Goal: Task Accomplishment & Management: Use online tool/utility

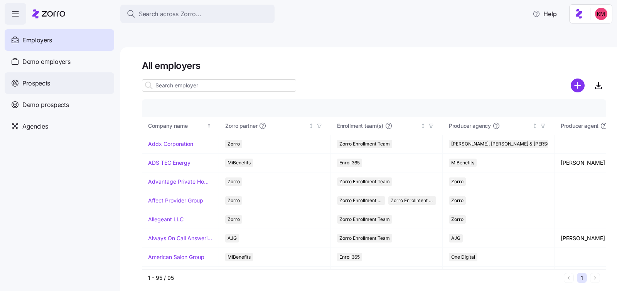
click at [73, 84] on div "Prospects" at bounding box center [59, 83] width 109 height 22
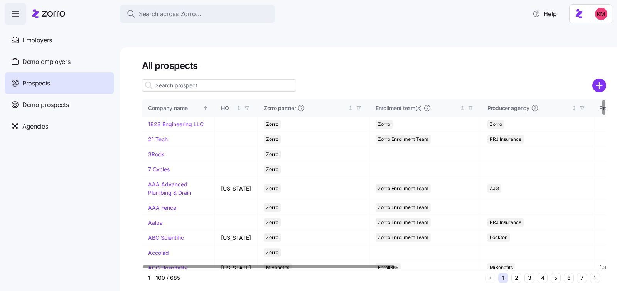
click at [219, 79] on input at bounding box center [219, 85] width 154 height 12
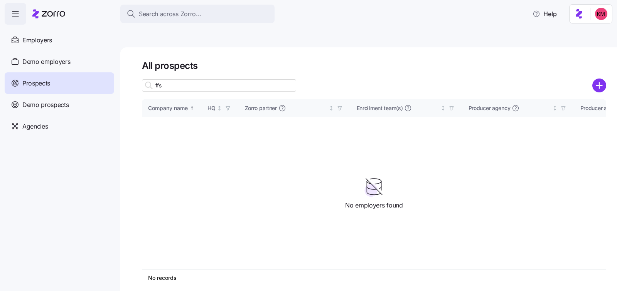
click at [207, 79] on input "ffs" at bounding box center [219, 85] width 154 height 12
type input "f"
click at [203, 79] on input "lem" at bounding box center [219, 85] width 154 height 12
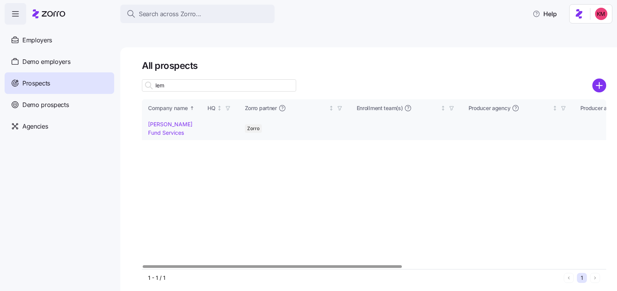
type input "lem"
click at [170, 121] on link "Fleming Fund Services" at bounding box center [170, 128] width 44 height 15
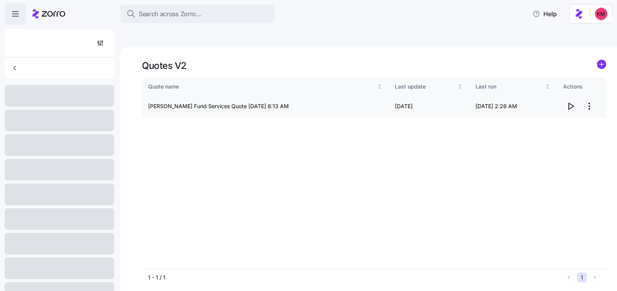
click at [572, 102] on icon "button" at bounding box center [570, 106] width 9 height 9
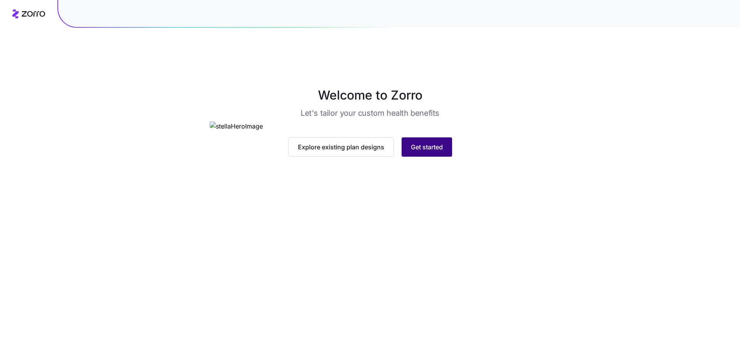
click at [434, 151] on span "Get started" at bounding box center [427, 146] width 32 height 9
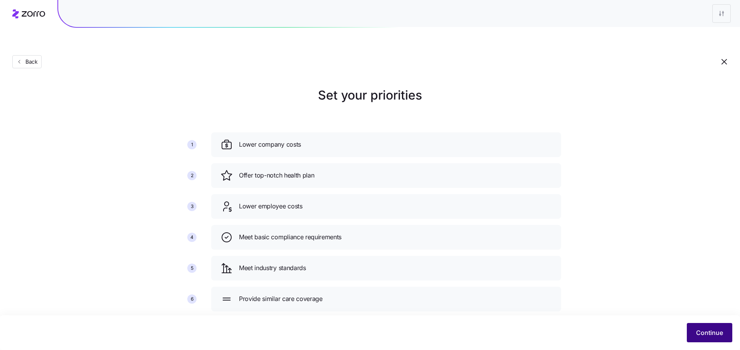
click at [713, 326] on button "Continue" at bounding box center [709, 332] width 45 height 19
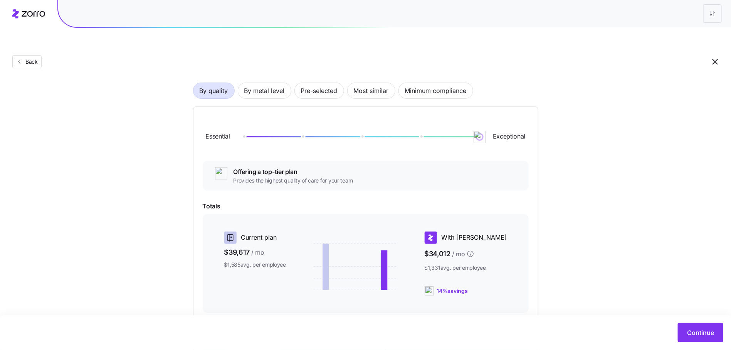
scroll to position [49, 0]
click at [272, 84] on span "By metal level" at bounding box center [264, 91] width 40 height 15
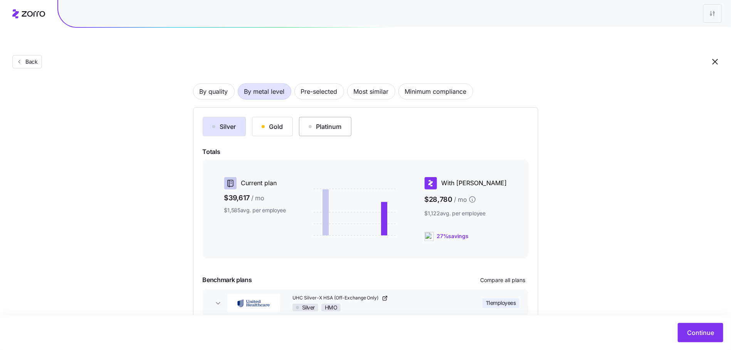
click at [310, 117] on button "Platinum" at bounding box center [325, 126] width 52 height 19
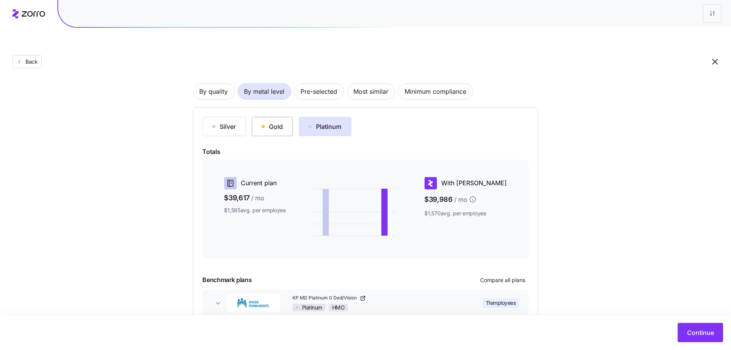
click at [279, 122] on div "Gold" at bounding box center [273, 126] width 22 height 9
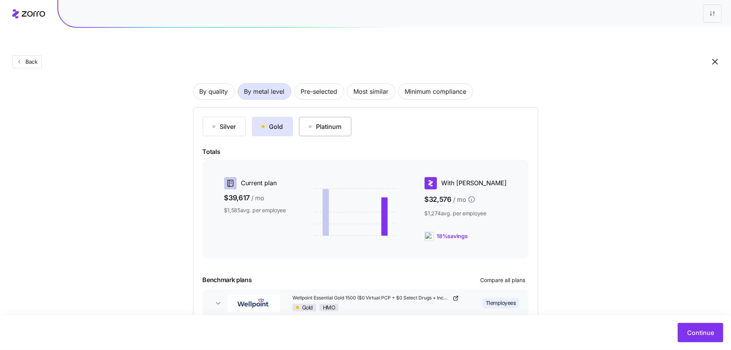
click at [326, 122] on div "Platinum" at bounding box center [325, 126] width 33 height 9
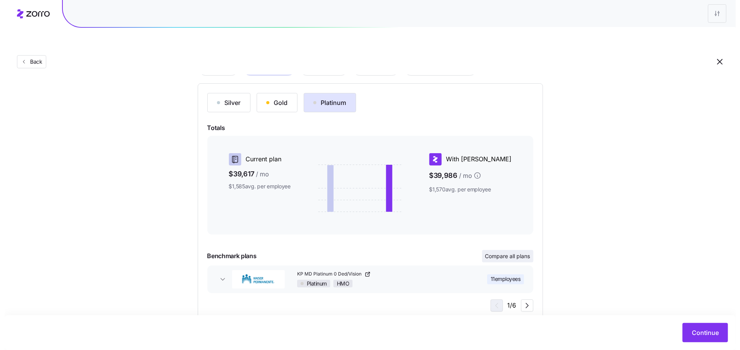
scroll to position [75, 0]
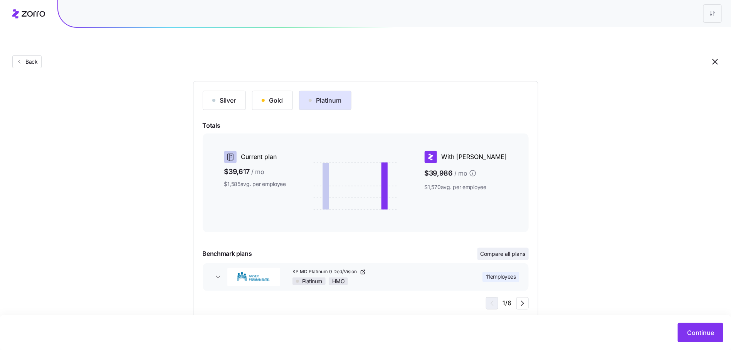
click at [511, 250] on span "Compare all plans" at bounding box center [503, 254] width 45 height 8
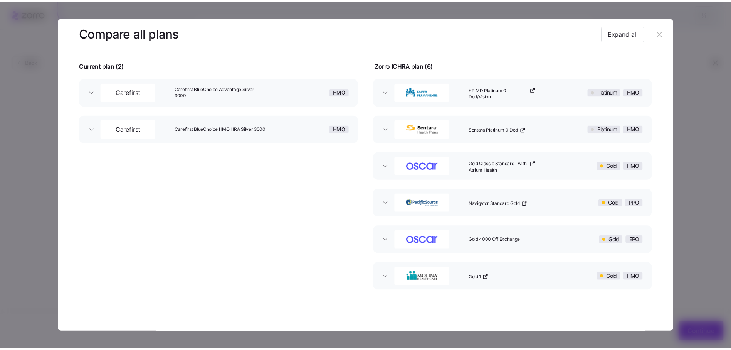
scroll to position [36, 0]
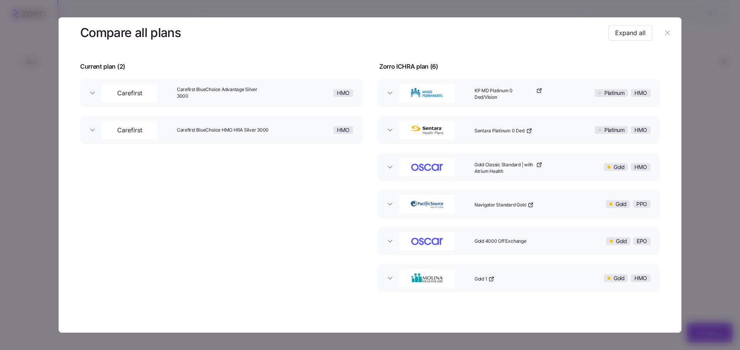
drag, startPoint x: 665, startPoint y: 34, endPoint x: 667, endPoint y: 42, distance: 8.0
click at [665, 34] on icon "button" at bounding box center [667, 32] width 5 height 5
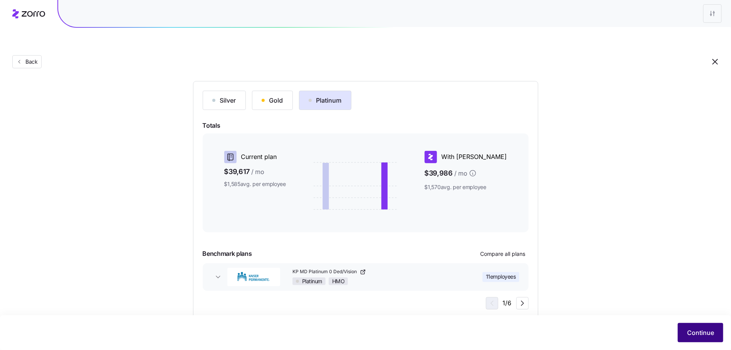
click at [700, 334] on span "Continue" at bounding box center [700, 332] width 27 height 9
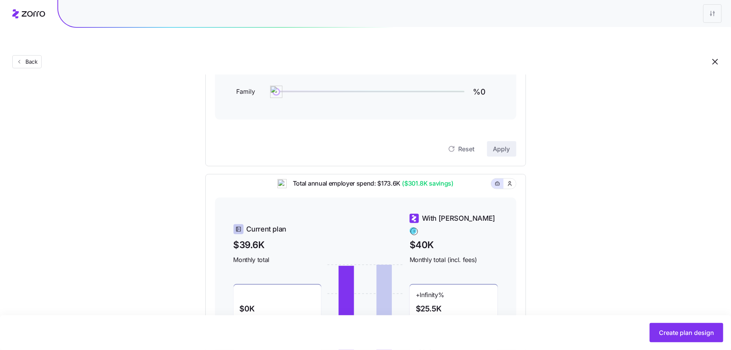
scroll to position [141, 0]
